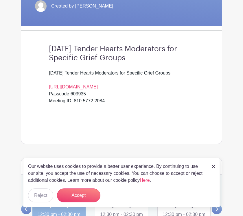
scroll to position [126, 0]
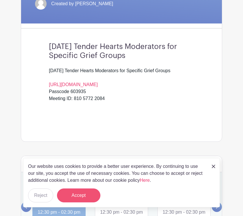
click at [81, 194] on button "Accept" at bounding box center [78, 195] width 43 height 14
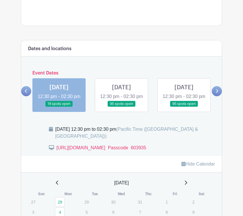
scroll to position [242, 0]
click at [122, 107] on link at bounding box center [122, 107] width 0 height 0
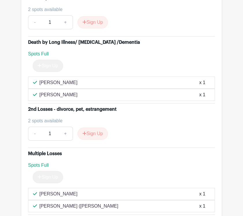
scroll to position [2632, 0]
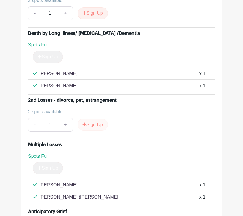
click at [99, 131] on button "Sign Up" at bounding box center [93, 125] width 30 height 12
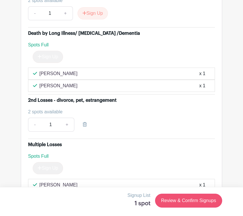
click at [205, 197] on link "Review & Confirm Signups" at bounding box center [188, 201] width 67 height 14
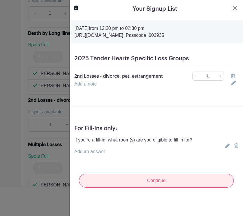
click at [158, 179] on input "Continue" at bounding box center [156, 181] width 155 height 14
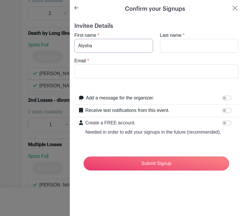
type input "Alysha"
type input "Angus"
type input "[EMAIL_ADDRESS][DOMAIN_NAME]"
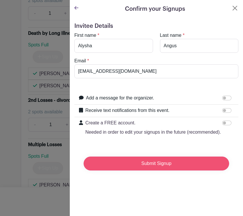
click at [125, 162] on input "Submit Signup" at bounding box center [157, 163] width 146 height 14
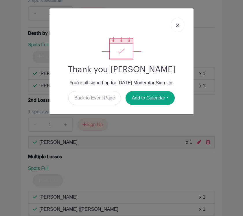
click at [179, 25] on img at bounding box center [177, 24] width 3 height 3
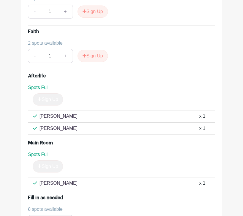
scroll to position [3025, 0]
